Goal: Task Accomplishment & Management: Use online tool/utility

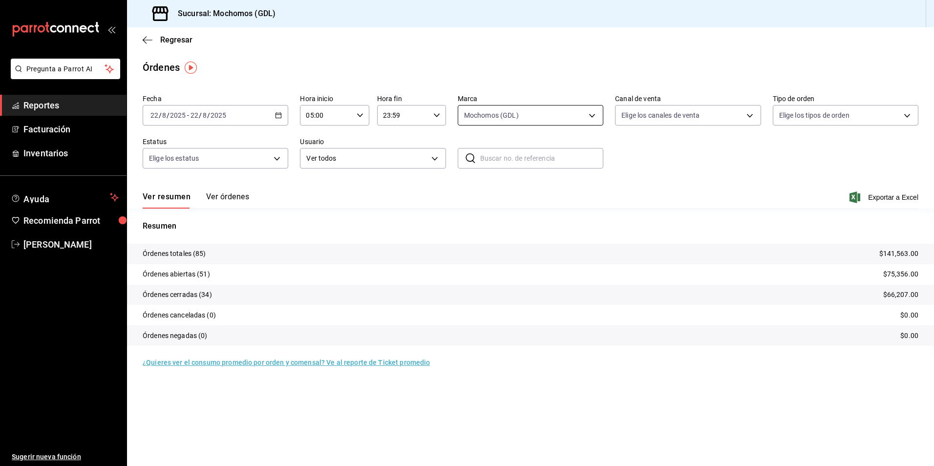
click at [594, 115] on body "Pregunta a Parrot AI Reportes Facturación Inventarios Ayuda Recomienda Parrot […" at bounding box center [467, 233] width 934 height 466
click at [502, 188] on span "Mochomos (GDL)" at bounding box center [542, 186] width 114 height 10
checkbox input "false"
click at [501, 188] on span "Mochomos (GDL)" at bounding box center [542, 186] width 114 height 10
type input "36c25d4a-7cb0-456c-a434-e981d54830bc"
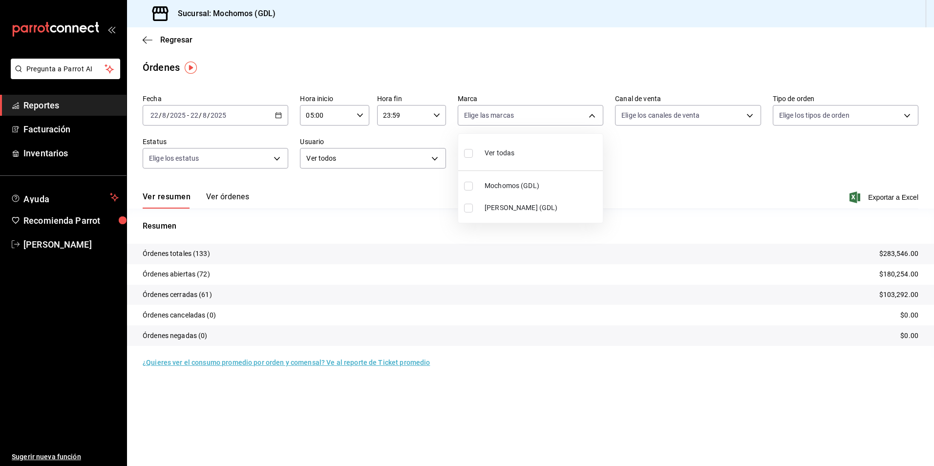
checkbox input "true"
click at [586, 123] on div at bounding box center [467, 233] width 934 height 466
click at [593, 116] on body "Pregunta a Parrot AI Reportes Facturación Inventarios Ayuda Recomienda Parrot […" at bounding box center [467, 233] width 934 height 466
click at [507, 183] on span "Mochomos (GDL)" at bounding box center [542, 186] width 114 height 10
checkbox input "false"
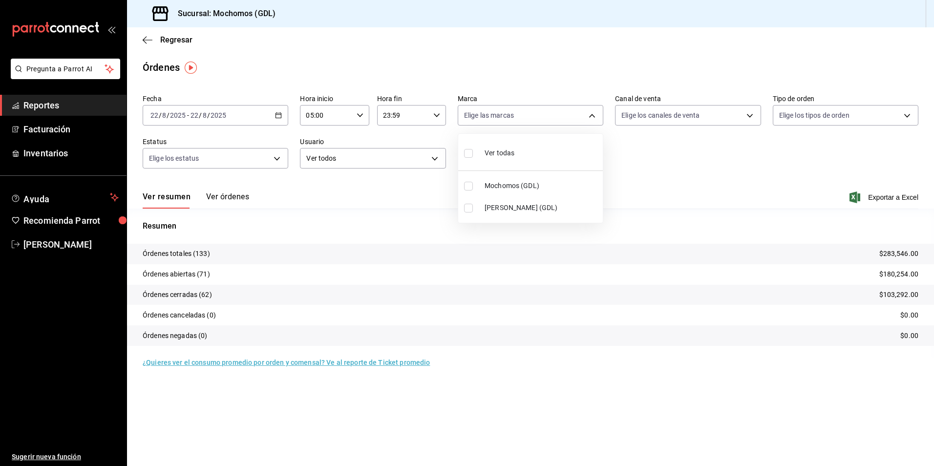
click at [506, 208] on span "[PERSON_NAME] (GDL)" at bounding box center [542, 208] width 114 height 10
type input "9cac9703-0c5a-4d8b-addd-5b6b571d65b9"
click at [467, 206] on input "checkbox" at bounding box center [468, 208] width 9 height 9
checkbox input "false"
click at [469, 188] on input "checkbox" at bounding box center [468, 186] width 9 height 9
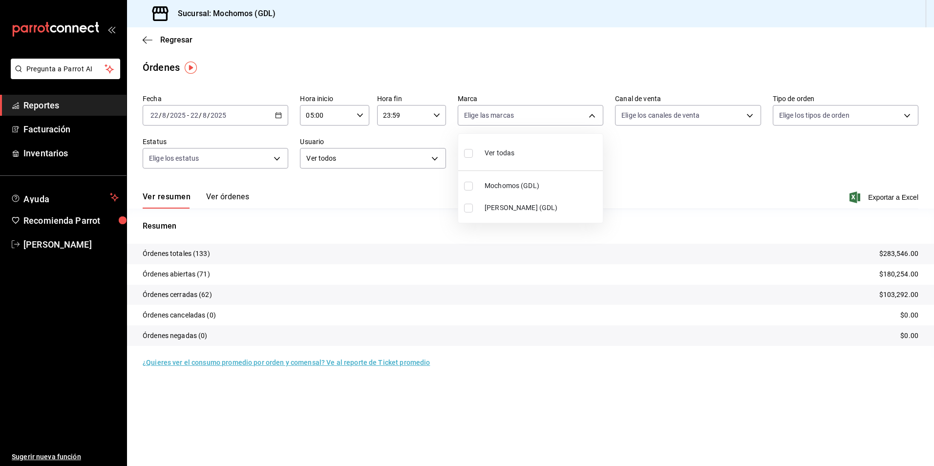
checkbox input "true"
type input "36c25d4a-7cb0-456c-a434-e981d54830bc"
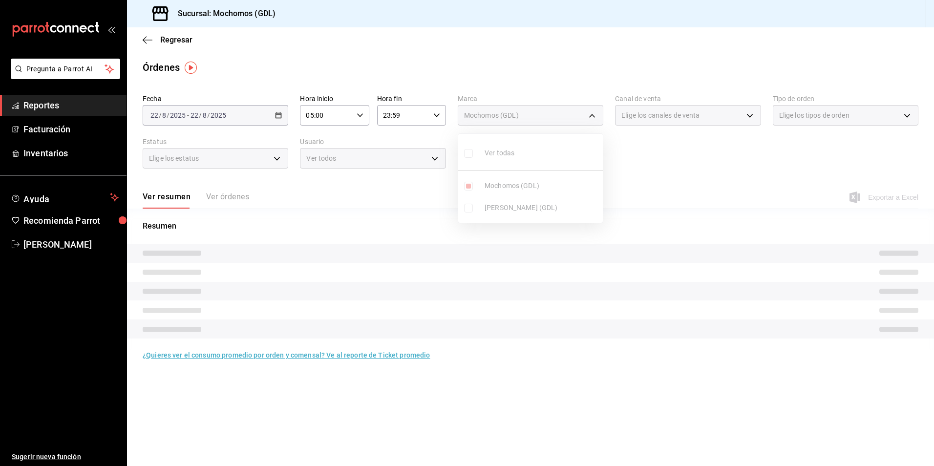
click at [669, 162] on div at bounding box center [467, 233] width 934 height 466
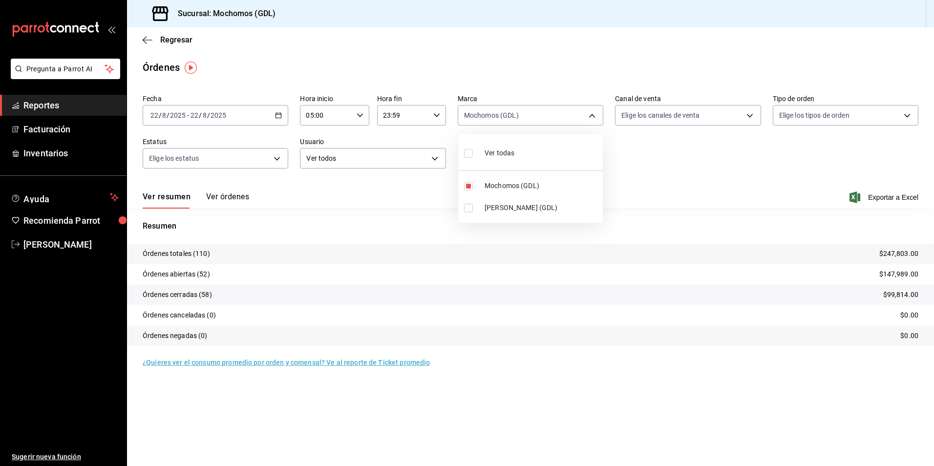
click at [594, 465] on div at bounding box center [467, 233] width 934 height 466
drag, startPoint x: 0, startPoint y: 392, endPoint x: 21, endPoint y: 471, distance: 82.5
